Goal: Find specific fact: Find specific fact

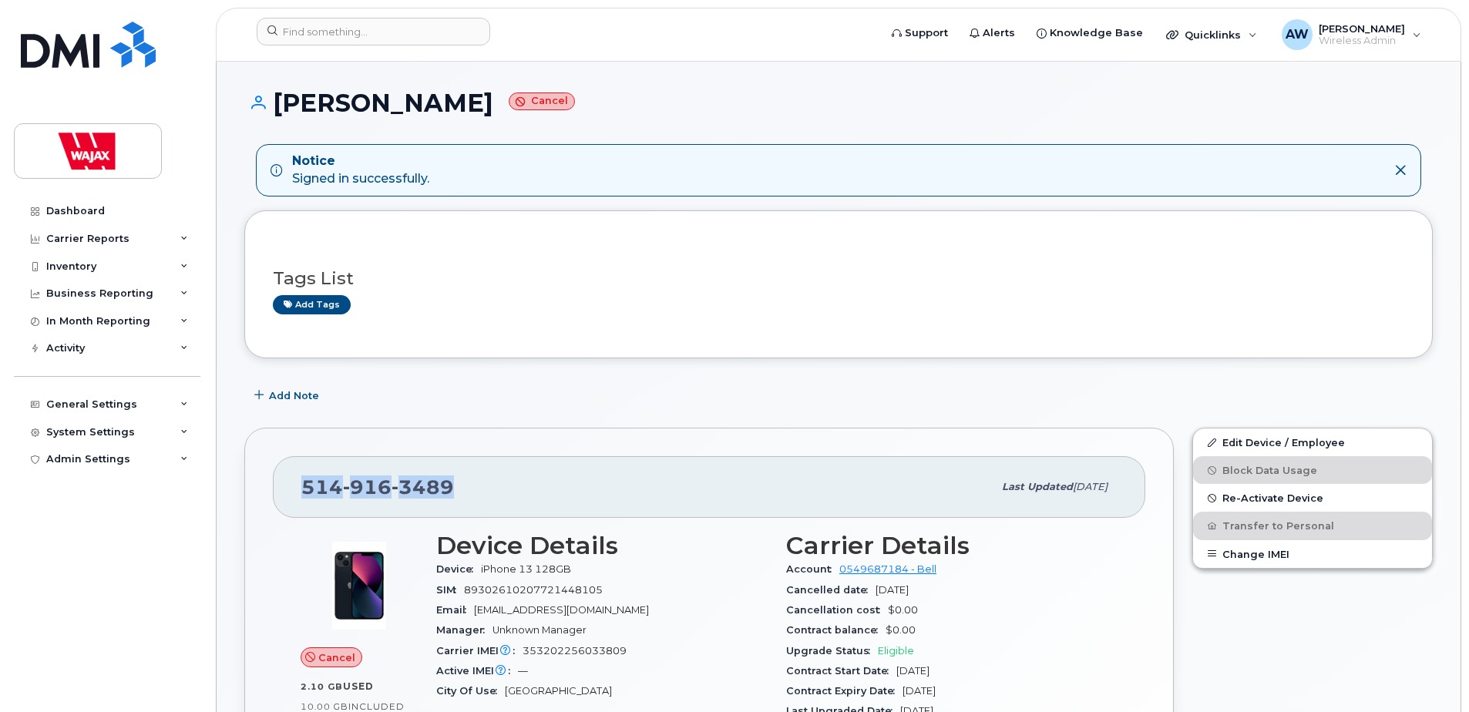
drag, startPoint x: 466, startPoint y: 486, endPoint x: 303, endPoint y: 480, distance: 163.6
click at [303, 480] on div "[PHONE_NUMBER]" at bounding box center [647, 487] width 692 height 32
copy span "[PHONE_NUMBER]"
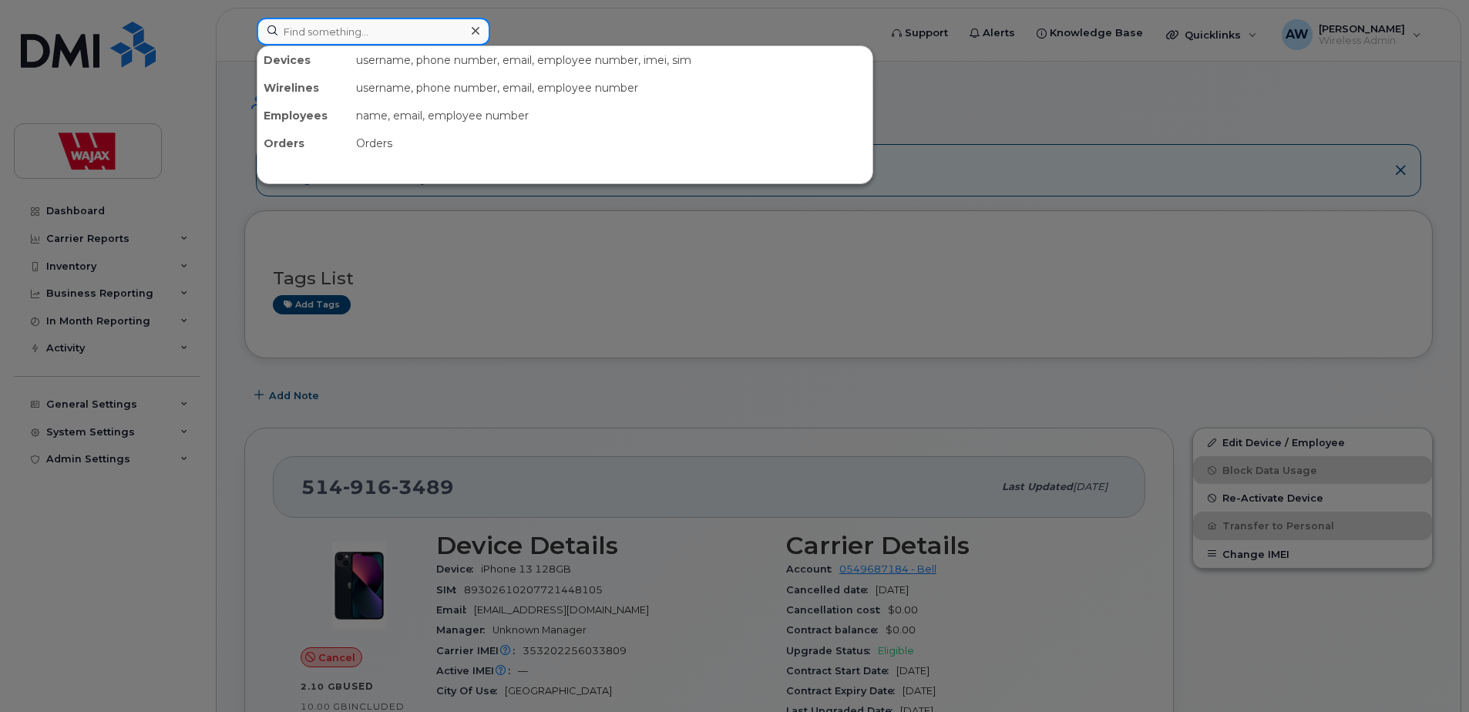
click at [392, 28] on input at bounding box center [374, 32] width 234 height 28
paste input "5149163489"
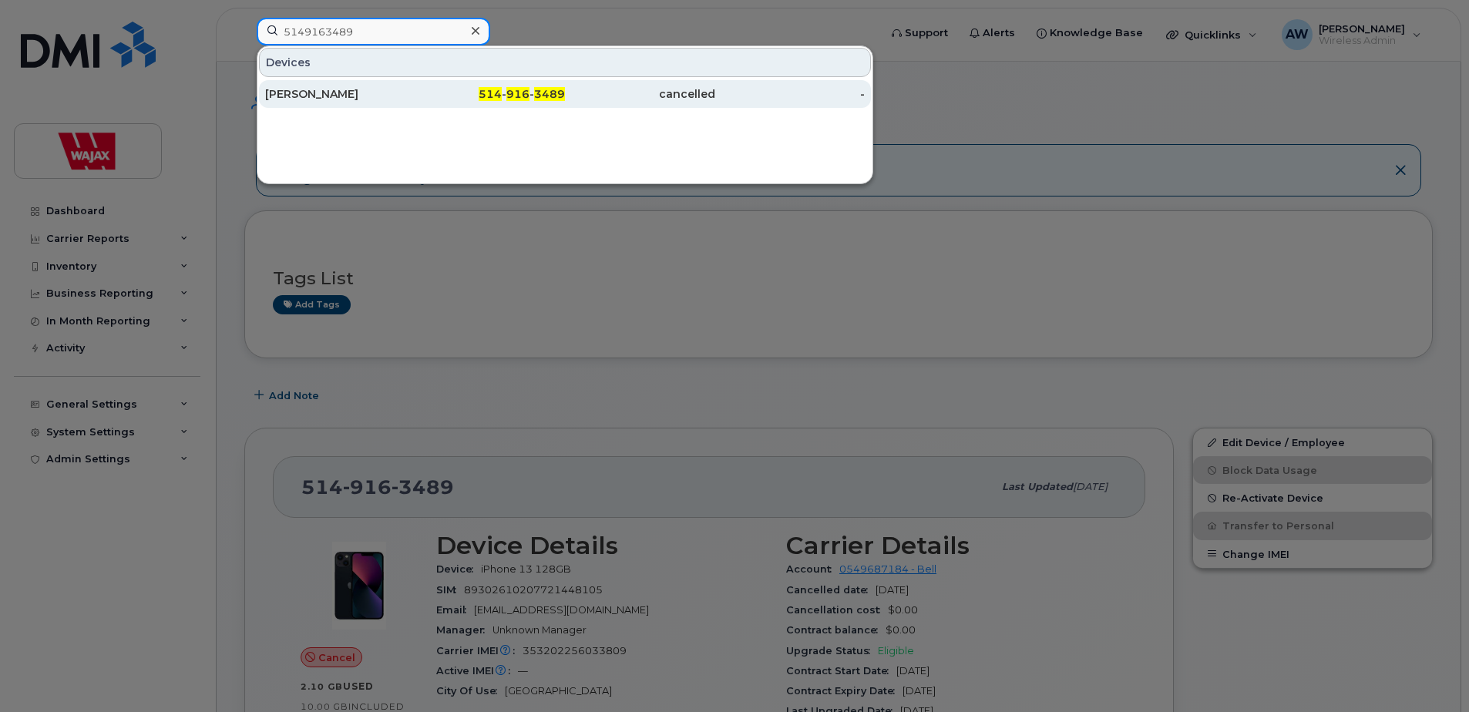
type input "5149163489"
click at [430, 91] on div "514 - 916 - 3489" at bounding box center [491, 93] width 150 height 15
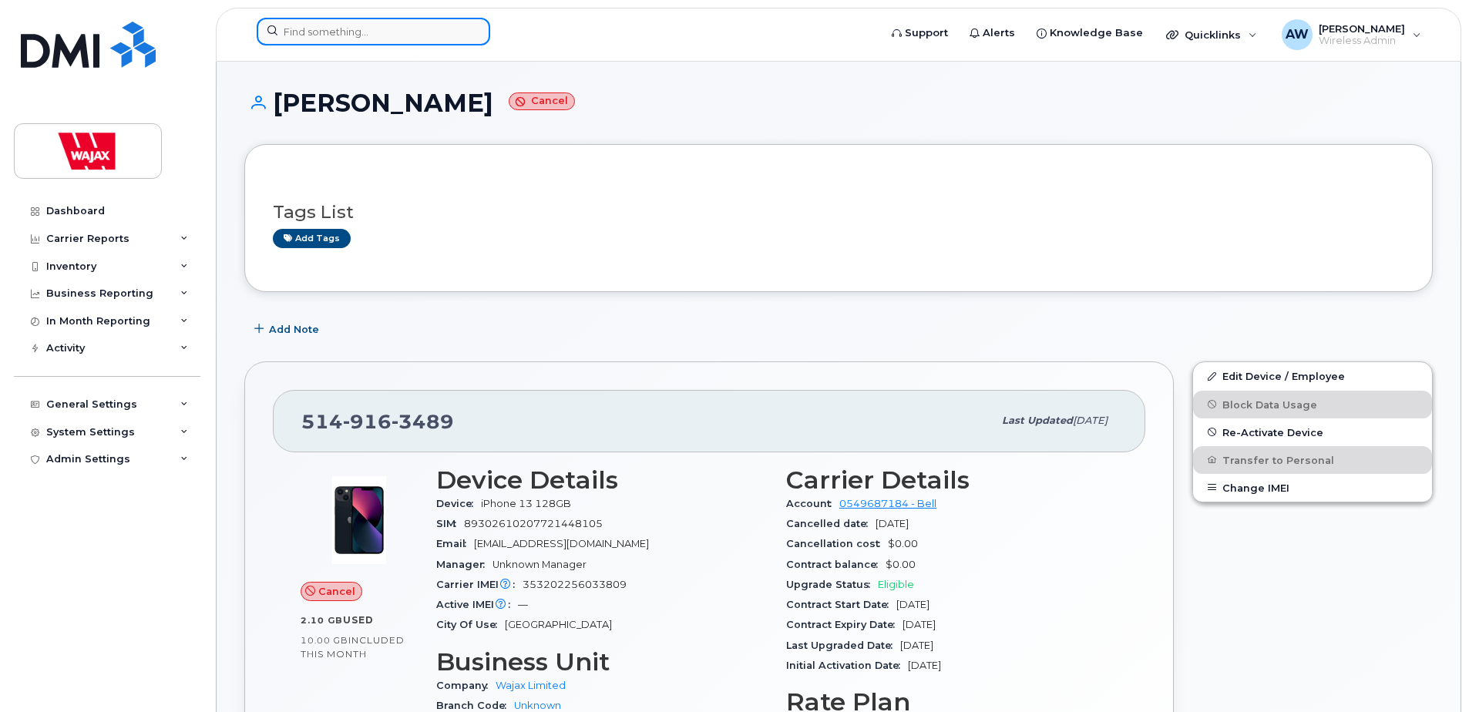
click at [443, 43] on input at bounding box center [374, 32] width 234 height 28
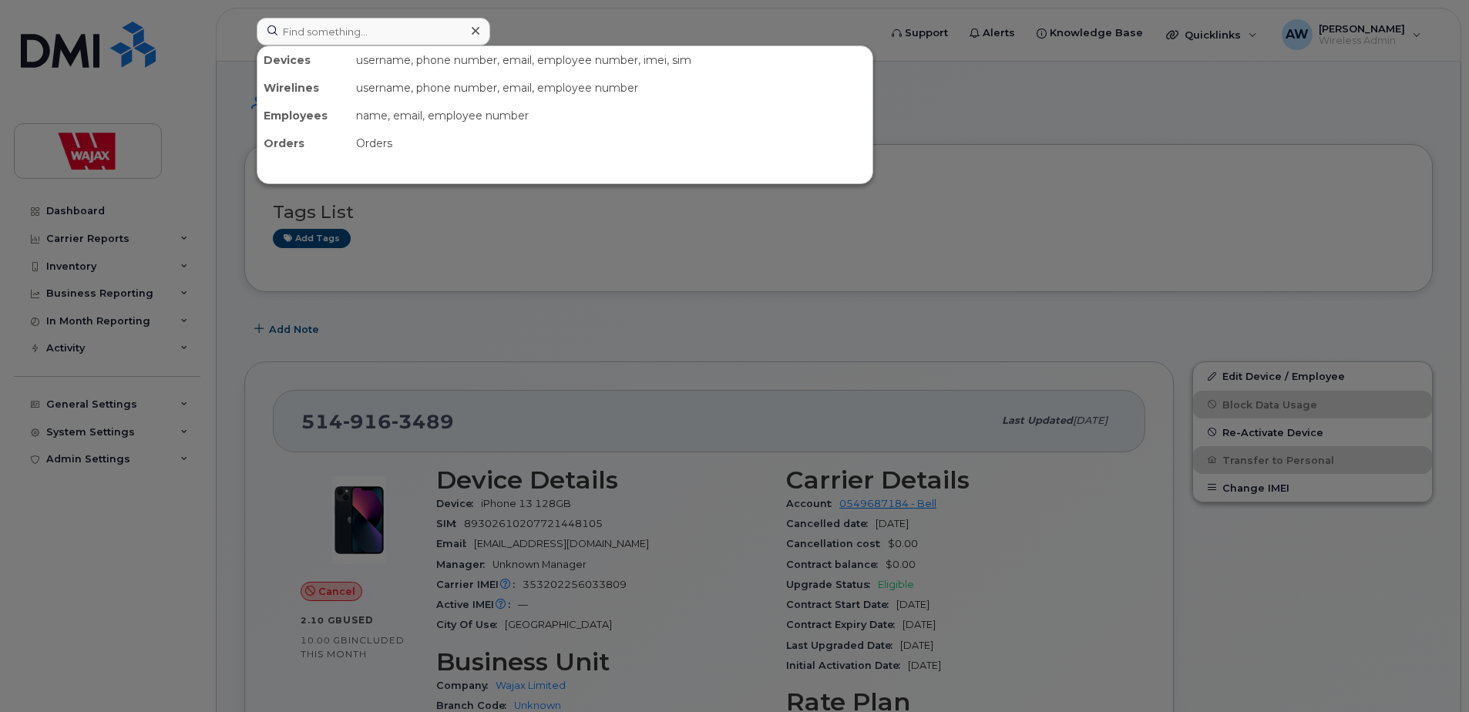
click at [524, 24] on div at bounding box center [734, 356] width 1469 height 712
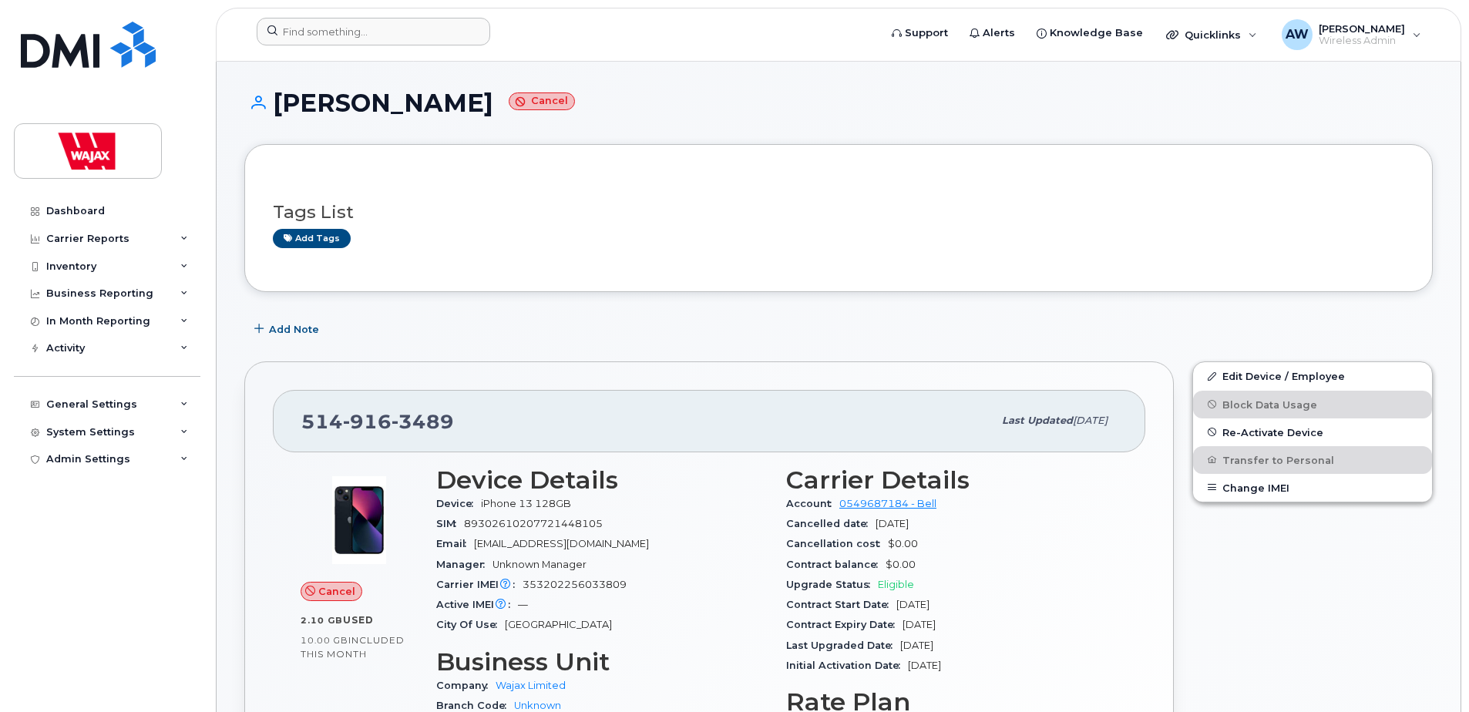
drag, startPoint x: 457, startPoint y: 111, endPoint x: 305, endPoint y: 107, distance: 151.9
click at [305, 107] on h1 "Michel Brisson Cancel" at bounding box center [838, 102] width 1189 height 27
drag, startPoint x: 305, startPoint y: 107, endPoint x: 606, endPoint y: 196, distance: 313.5
click at [606, 196] on div "Tags List Add tags" at bounding box center [839, 218] width 1132 height 59
drag, startPoint x: 436, startPoint y: 411, endPoint x: 292, endPoint y: 416, distance: 144.3
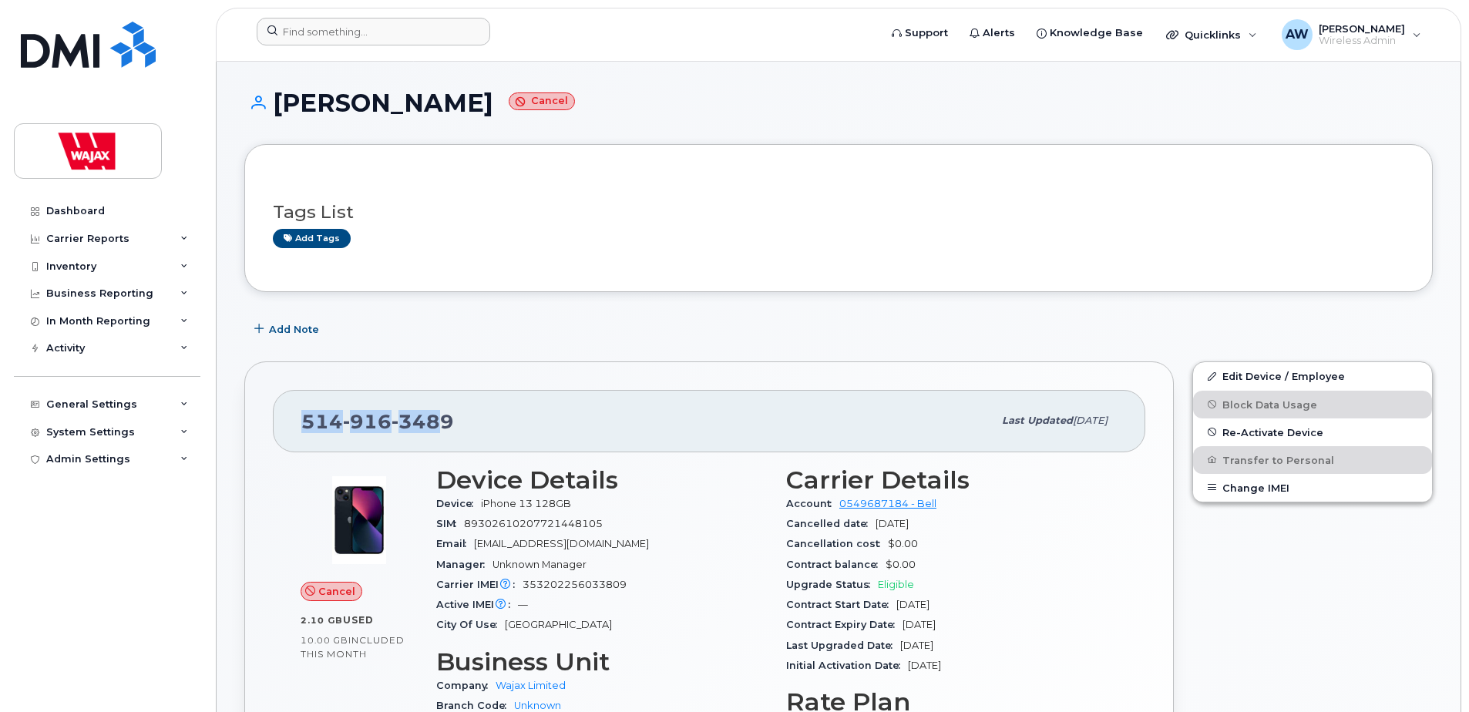
click at [292, 416] on div "514 916 3489 Last updated Sep 23, 2025" at bounding box center [709, 421] width 873 height 62
drag, startPoint x: 292, startPoint y: 416, endPoint x: 470, endPoint y: 423, distance: 178.2
click at [470, 423] on div "[PHONE_NUMBER]" at bounding box center [647, 421] width 692 height 32
drag, startPoint x: 470, startPoint y: 422, endPoint x: 328, endPoint y: 424, distance: 141.9
click at [328, 424] on div "[PHONE_NUMBER]" at bounding box center [647, 421] width 692 height 32
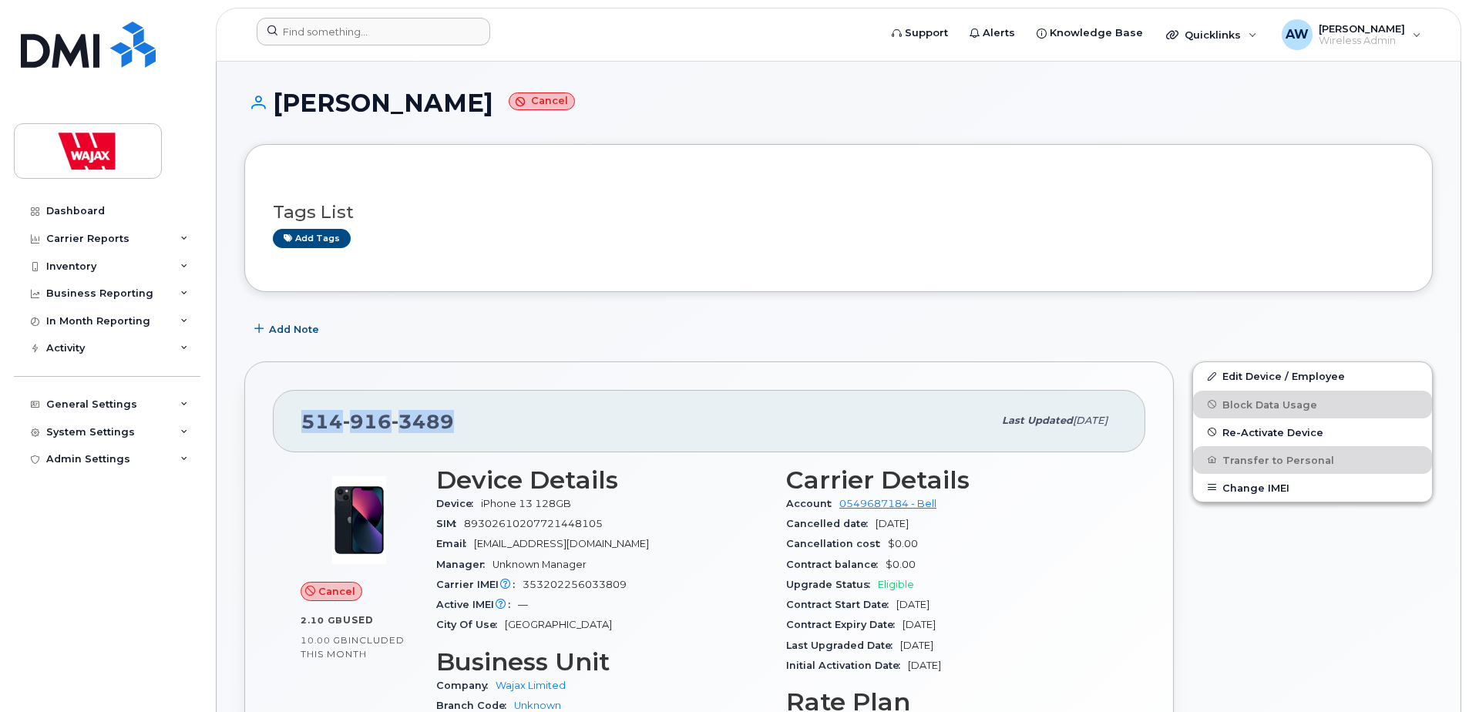
drag, startPoint x: 328, startPoint y: 424, endPoint x: 427, endPoint y: 430, distance: 98.9
copy span "[PHONE_NUMBER]"
click at [630, 356] on div "514 916 3489 Last updated Sep 23, 2025 Cancel 2.10 GB  used 10.00 GB  included …" at bounding box center [709, 633] width 948 height 562
